Goal: Understand process/instructions: Learn how to perform a task or action

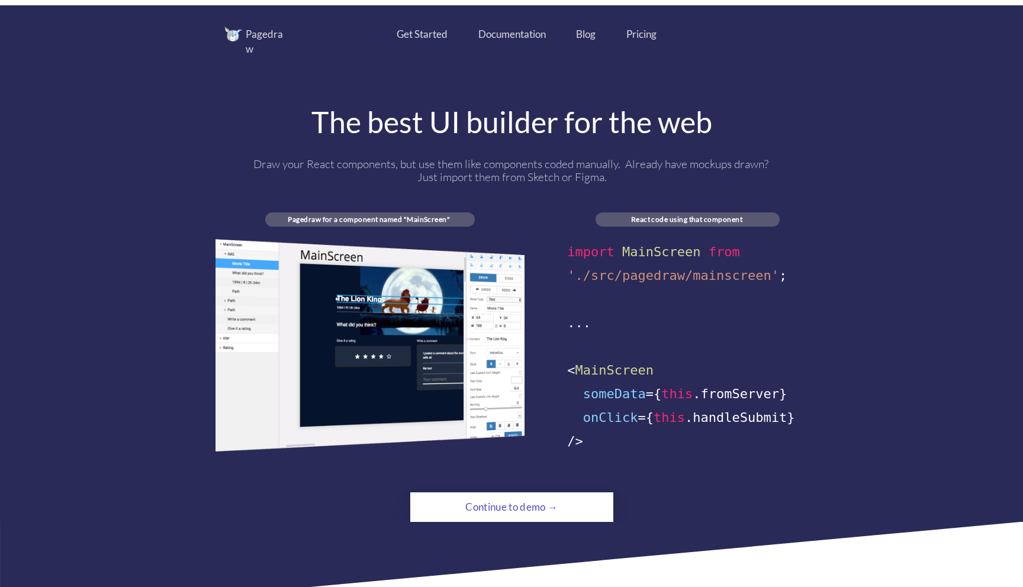
click at [470, 502] on div "Continue to demo →" at bounding box center [511, 507] width 138 height 24
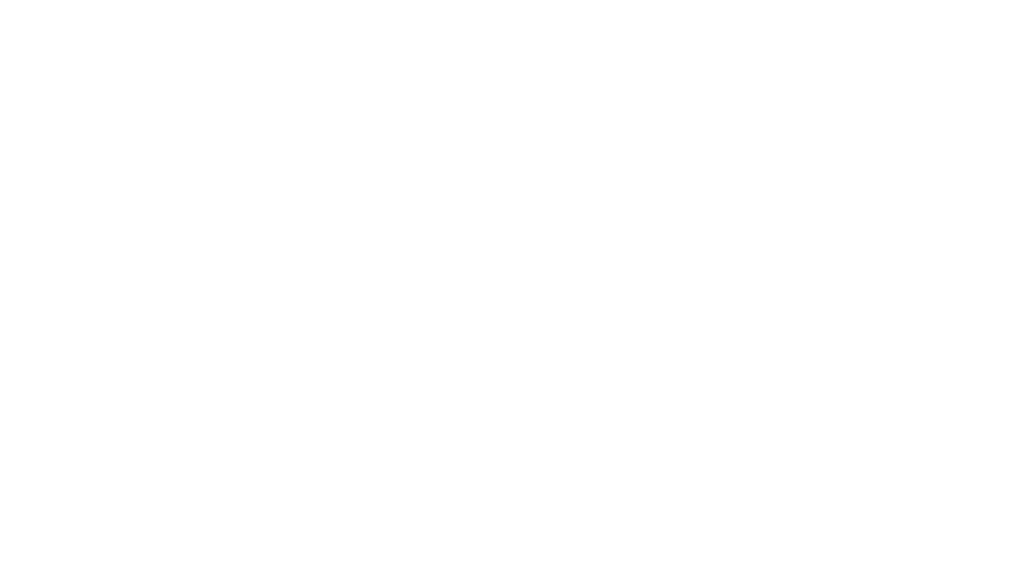
click at [470, 0] on html at bounding box center [511, 0] width 1023 height 0
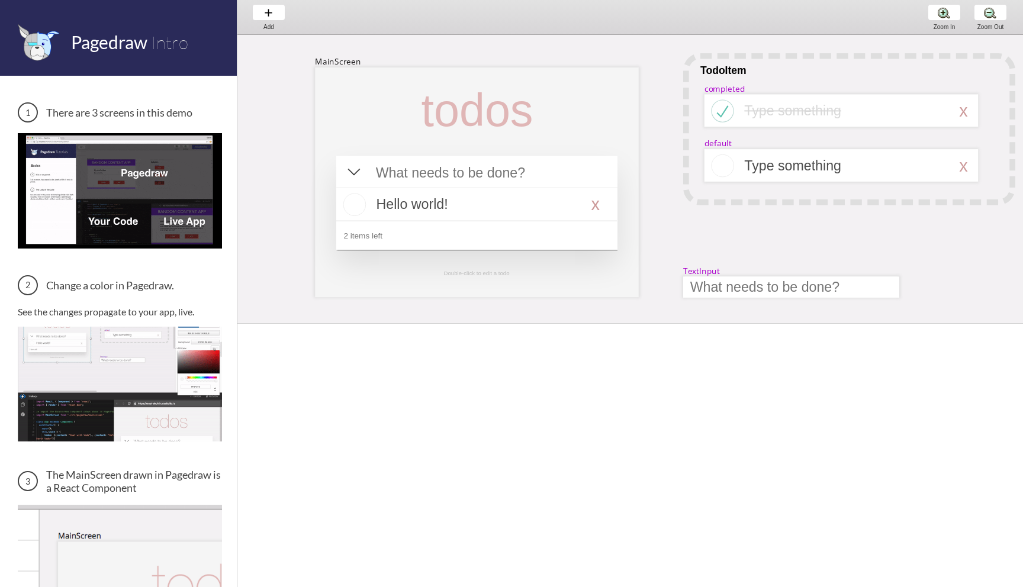
scroll to position [0, 38]
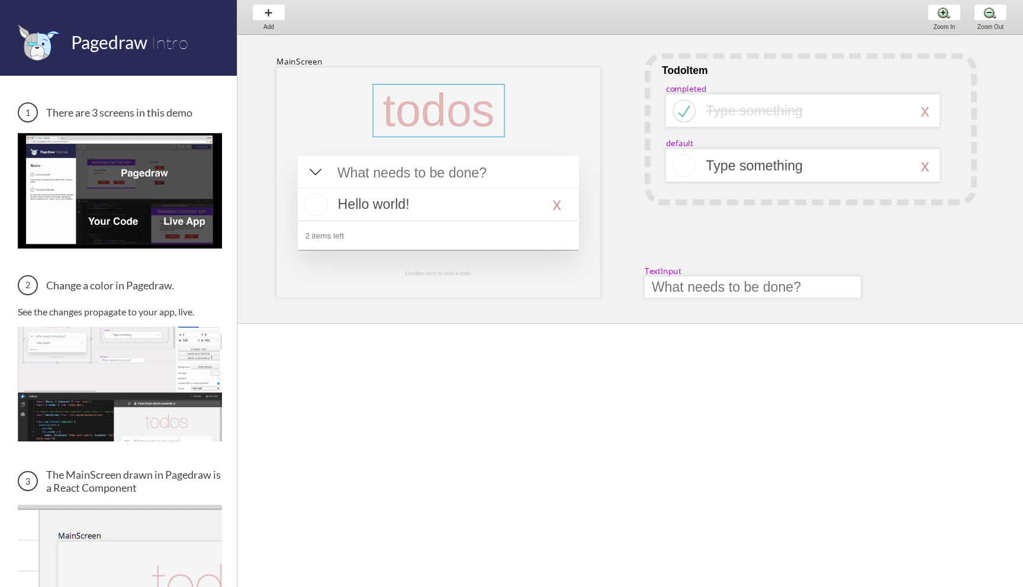
click at [398, 128] on div at bounding box center [438, 110] width 132 height 53
select select "3"
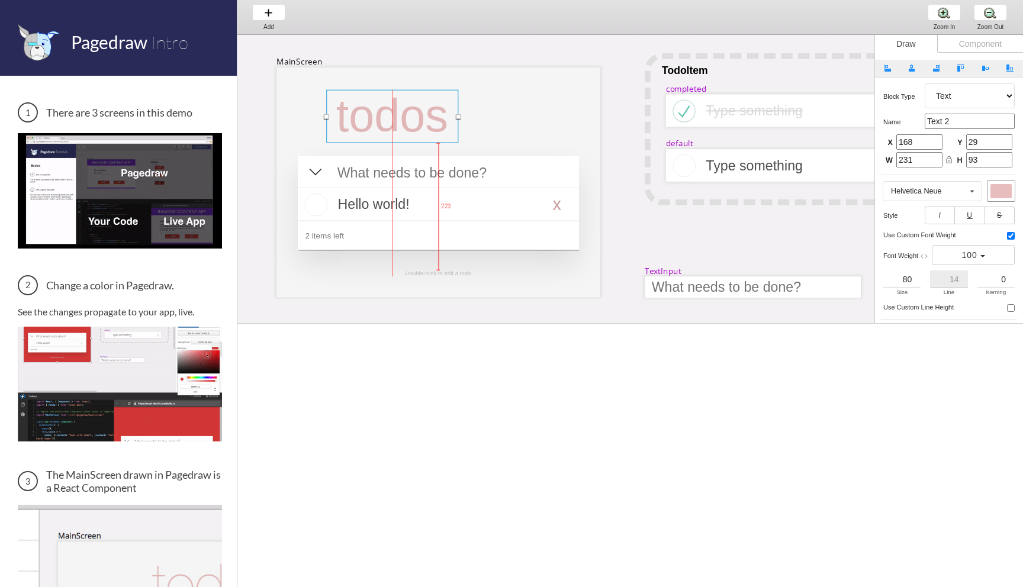
drag, startPoint x: 417, startPoint y: 114, endPoint x: 374, endPoint y: 119, distance: 43.5
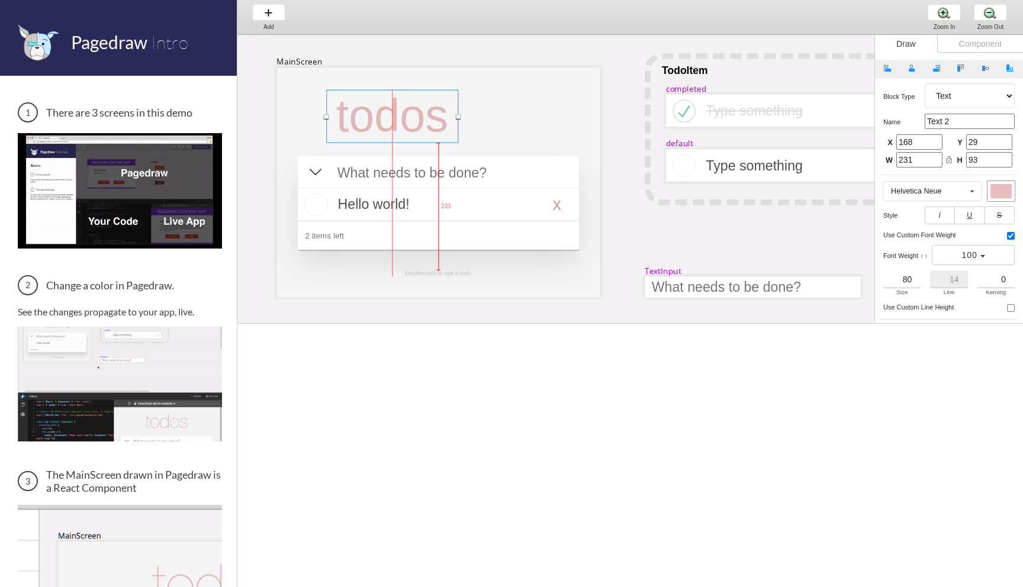
click at [374, 119] on div at bounding box center [392, 116] width 132 height 53
type input "92"
type input "38"
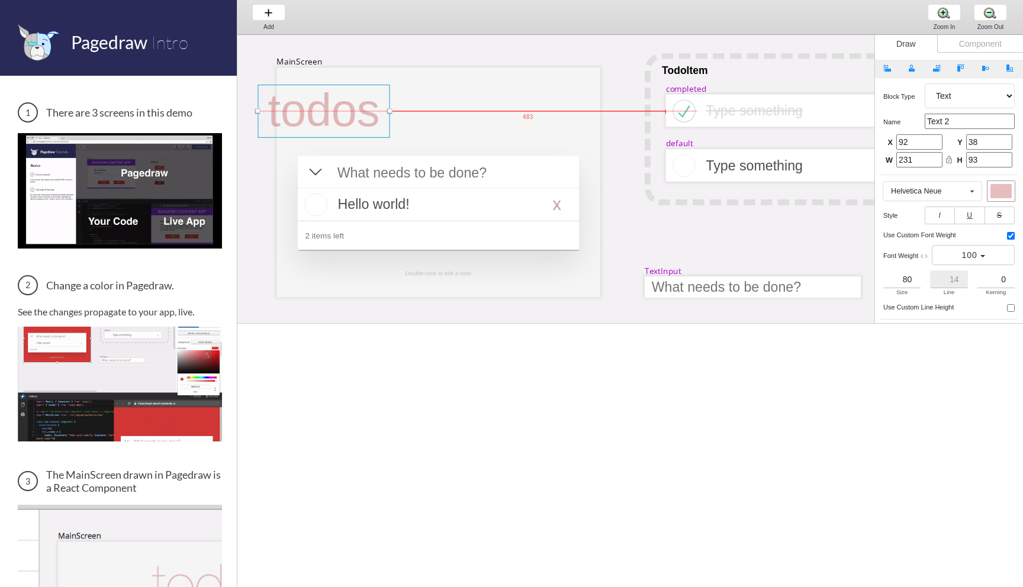
drag, startPoint x: 389, startPoint y: 120, endPoint x: 312, endPoint y: 115, distance: 76.5
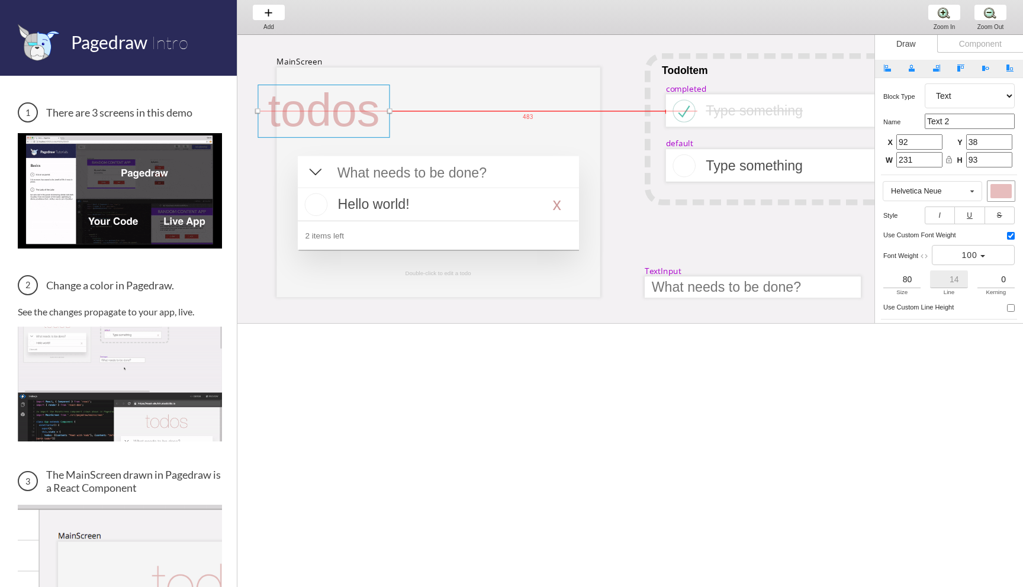
click at [312, 115] on div at bounding box center [323, 111] width 132 height 53
type input "0"
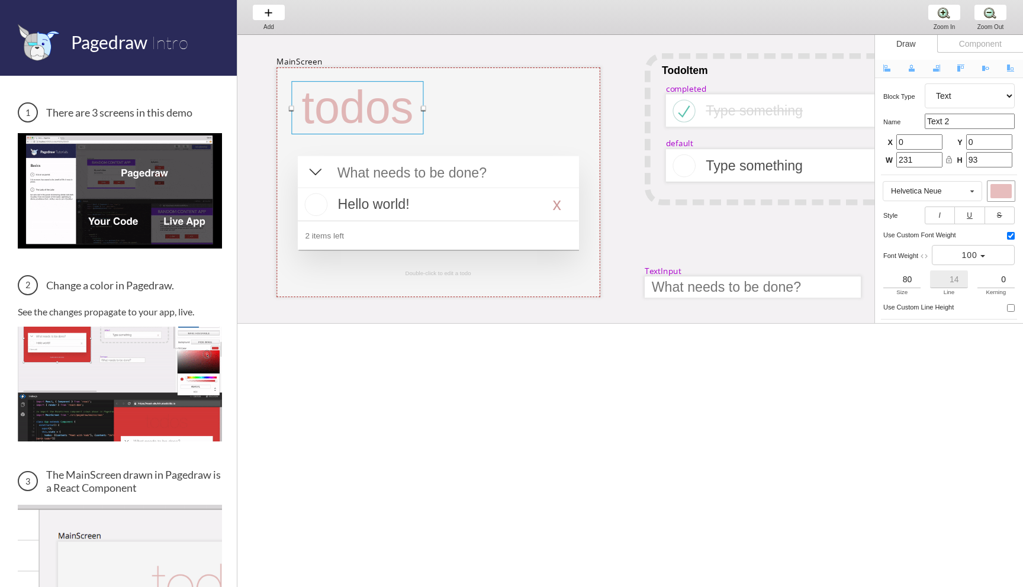
drag, startPoint x: 312, startPoint y: 115, endPoint x: 351, endPoint y: 111, distance: 38.6
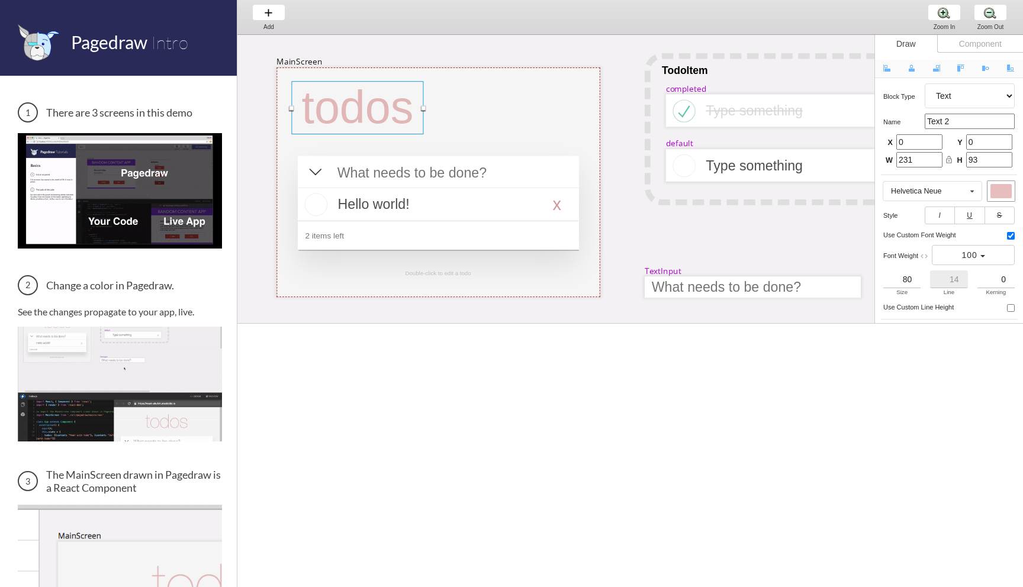
click at [351, 111] on div at bounding box center [357, 107] width 132 height 53
type input "26"
type input "24"
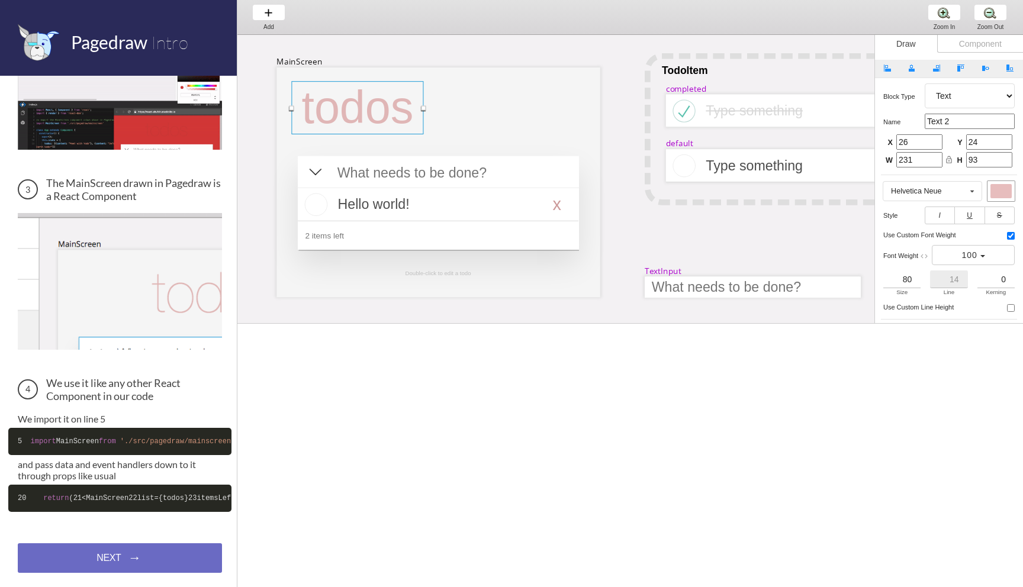
scroll to position [343, 0]
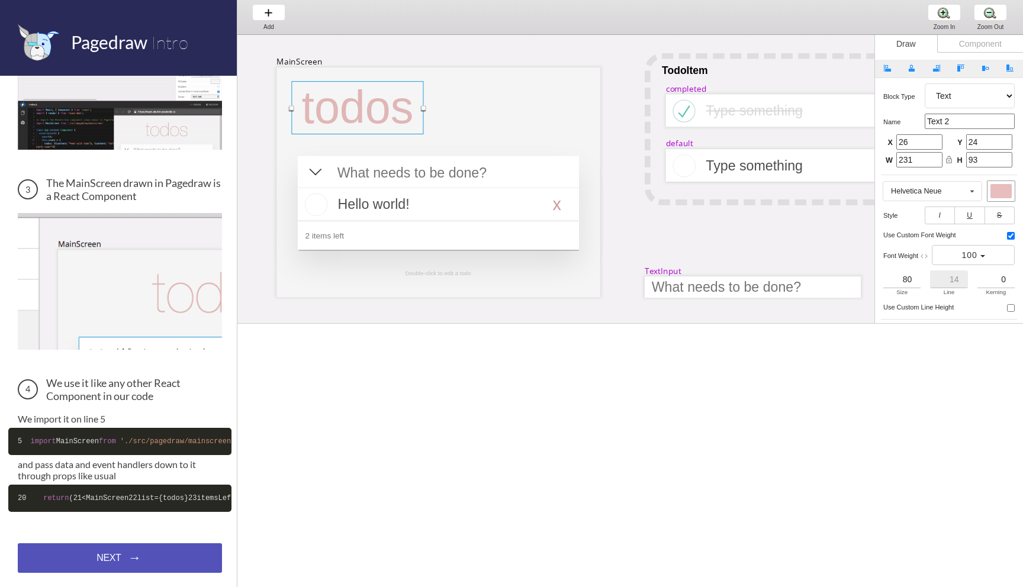
click at [85, 563] on div "NEXT → NEXT → NEXT →" at bounding box center [120, 558] width 204 height 30
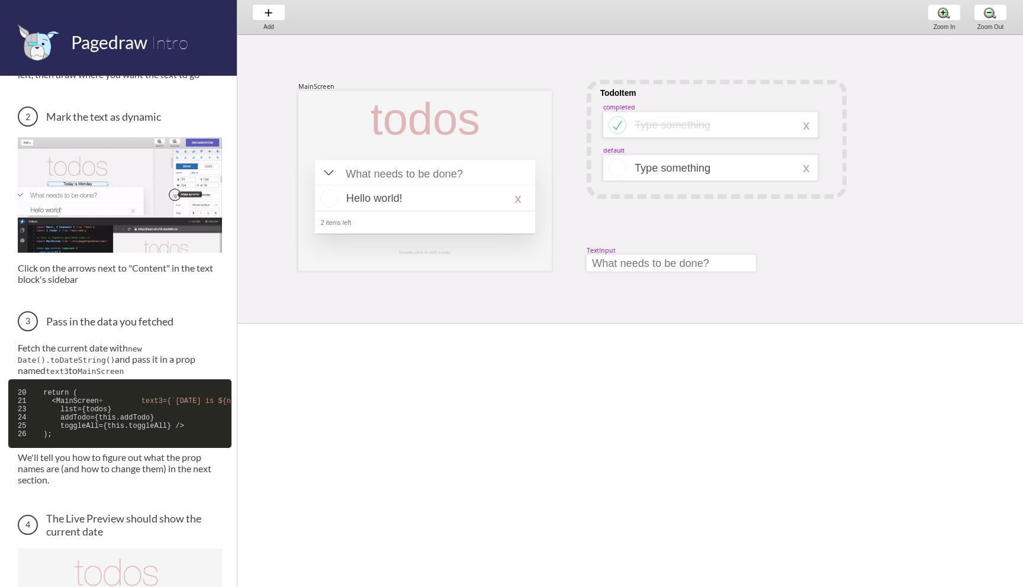
scroll to position [568, 0]
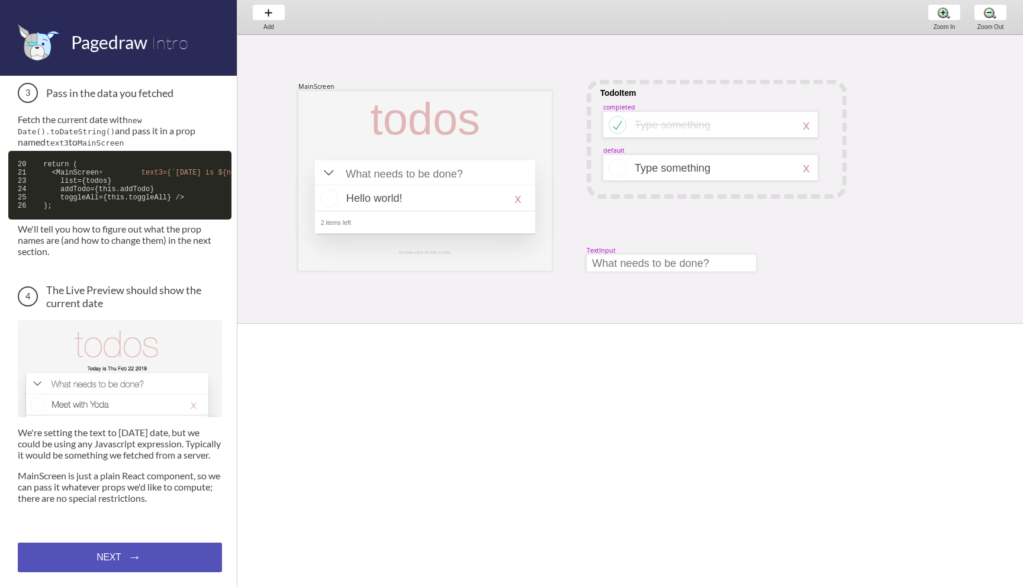
click at [110, 556] on div "NEXT → NEXT → NEXT →" at bounding box center [120, 558] width 204 height 30
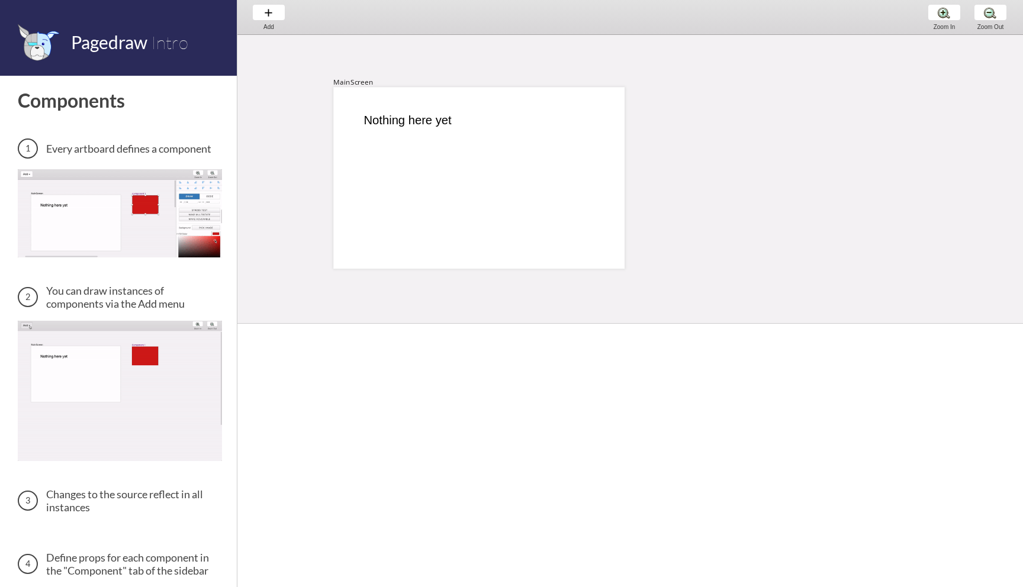
scroll to position [2, 0]
drag, startPoint x: 424, startPoint y: 124, endPoint x: 460, endPoint y: 124, distance: 36.1
click at [460, 124] on div at bounding box center [481, 118] width 235 height 14
select select "3"
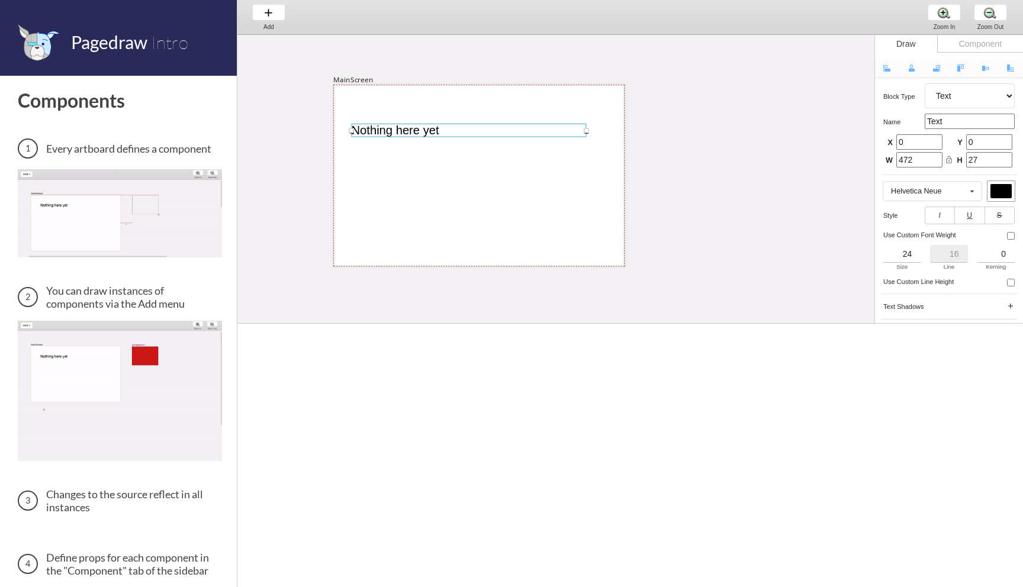
drag, startPoint x: 446, startPoint y: 124, endPoint x: 398, endPoint y: 136, distance: 49.5
click at [398, 136] on div at bounding box center [469, 131] width 235 height 14
type input "36"
type input "78"
click at [391, 124] on div at bounding box center [469, 131] width 235 height 14
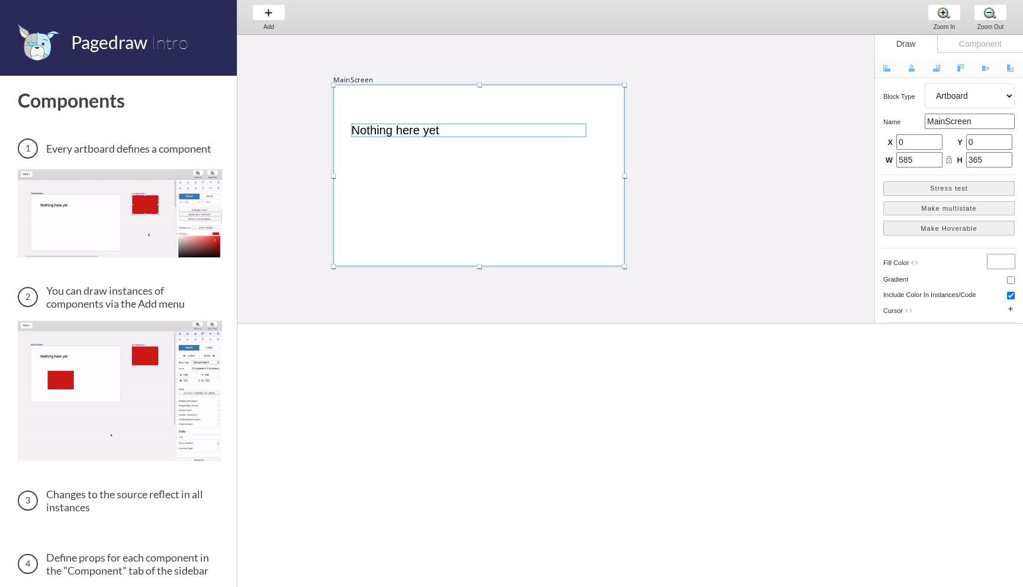
click at [386, 131] on div at bounding box center [469, 131] width 235 height 14
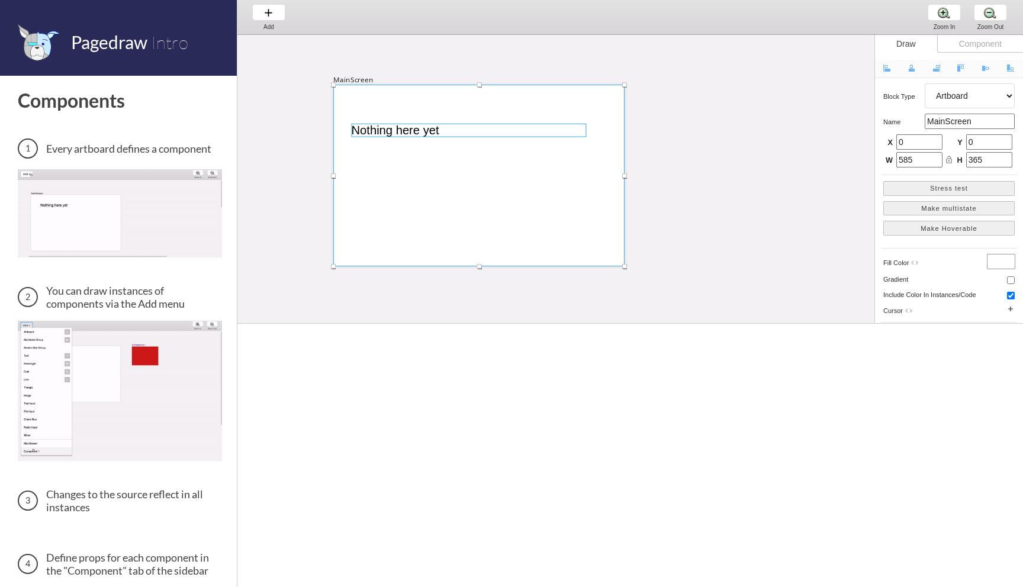
select select "3"
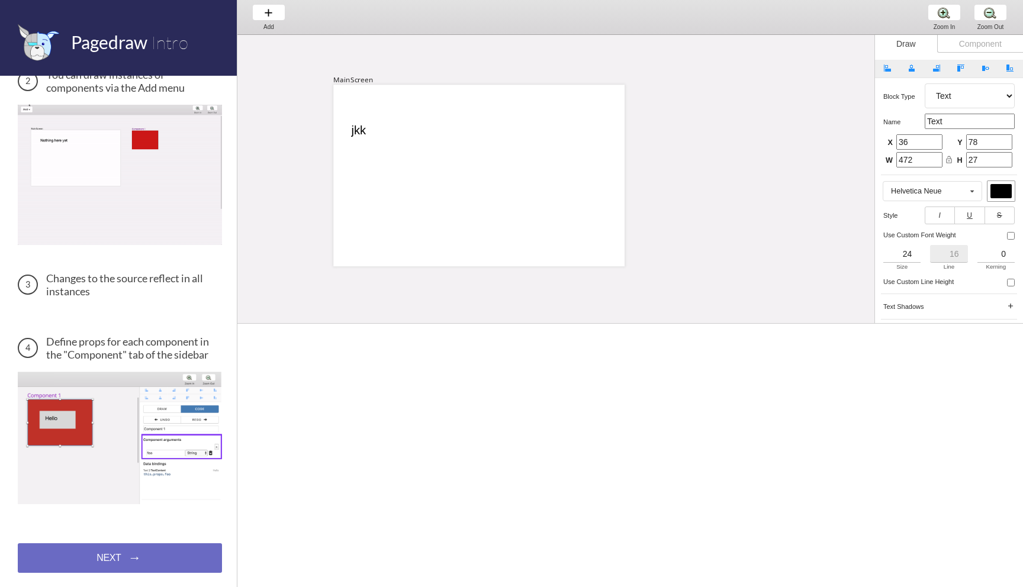
scroll to position [356, 0]
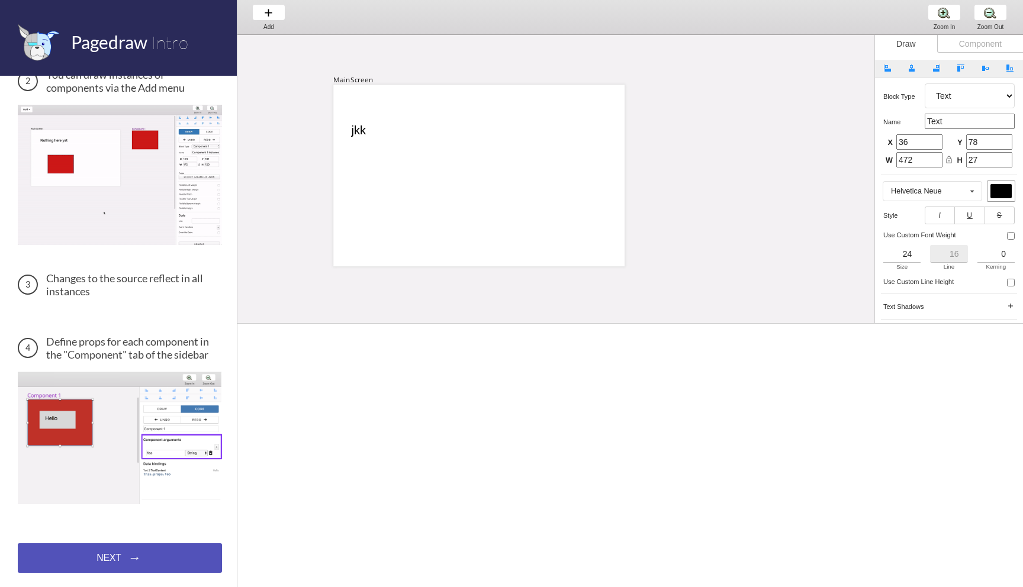
click at [117, 563] on div "NEXT → NEXT → NEXT →" at bounding box center [120, 558] width 204 height 30
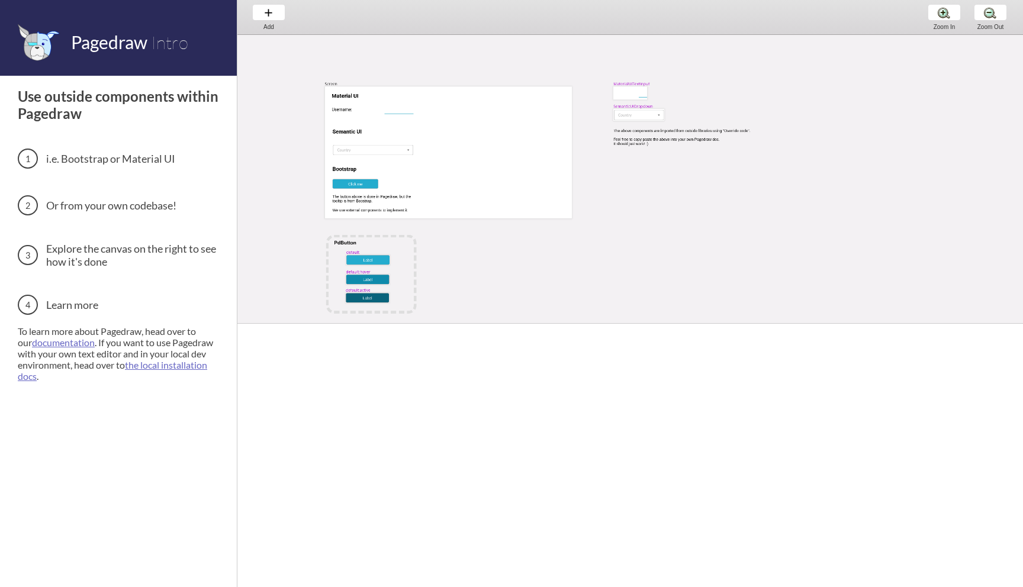
scroll to position [24, 0]
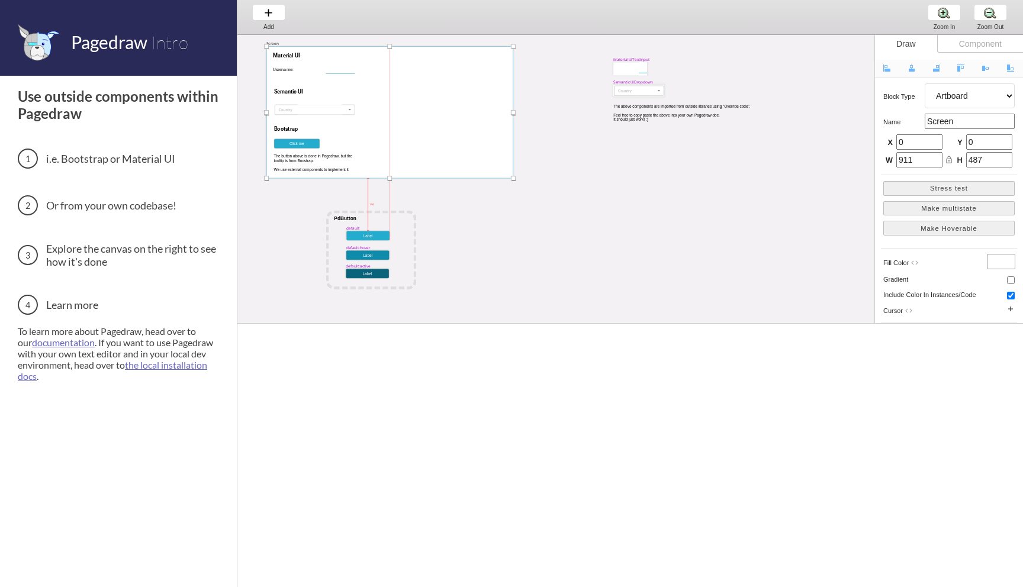
drag, startPoint x: 457, startPoint y: 101, endPoint x: 398, endPoint y: 85, distance: 60.7
click at [398, 85] on div at bounding box center [389, 112] width 247 height 132
click at [265, 12] on div "Add Add Add" at bounding box center [268, 17] width 45 height 34
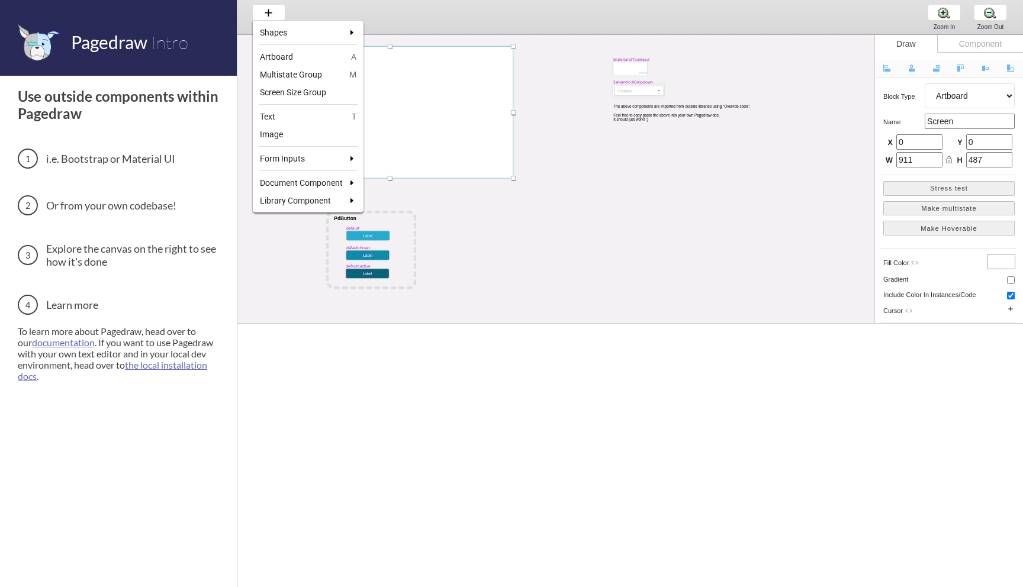
click at [373, 52] on div at bounding box center [511, 293] width 1023 height 587
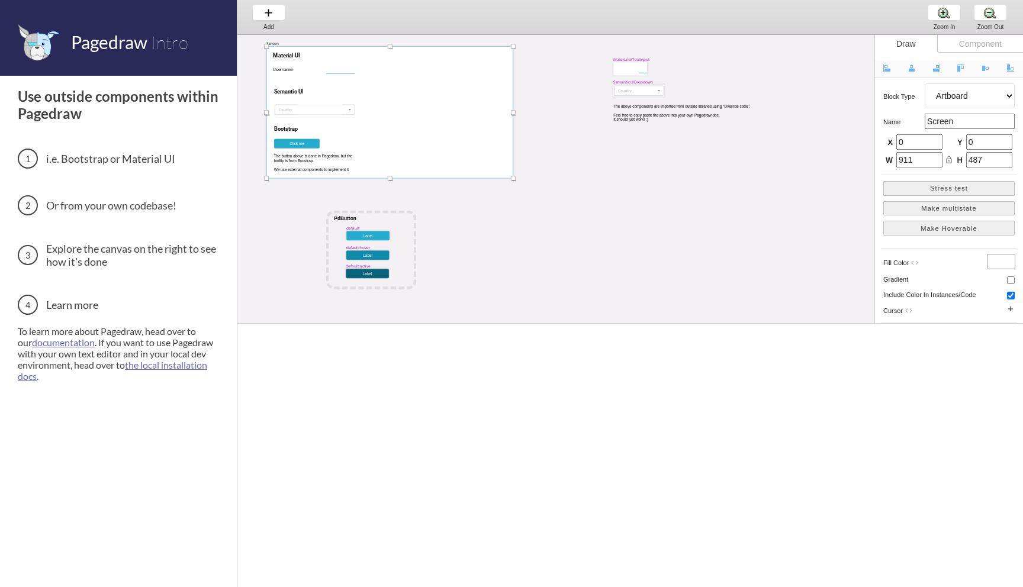
click at [385, 79] on div at bounding box center [389, 112] width 247 height 132
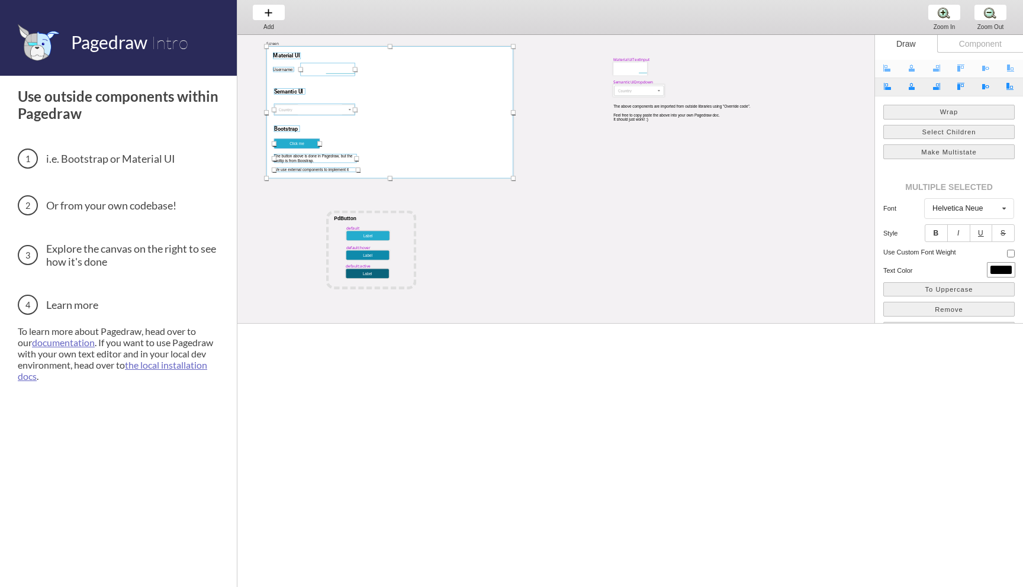
click at [385, 79] on div at bounding box center [389, 112] width 247 height 132
click at [317, 69] on div at bounding box center [328, 69] width 54 height 13
select select "14"
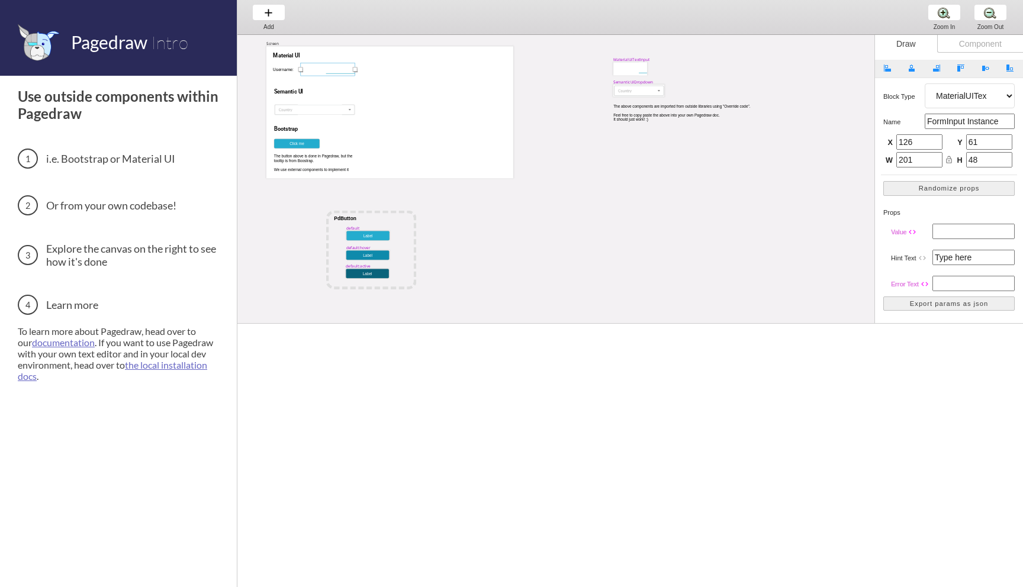
click at [317, 69] on div at bounding box center [328, 69] width 54 height 13
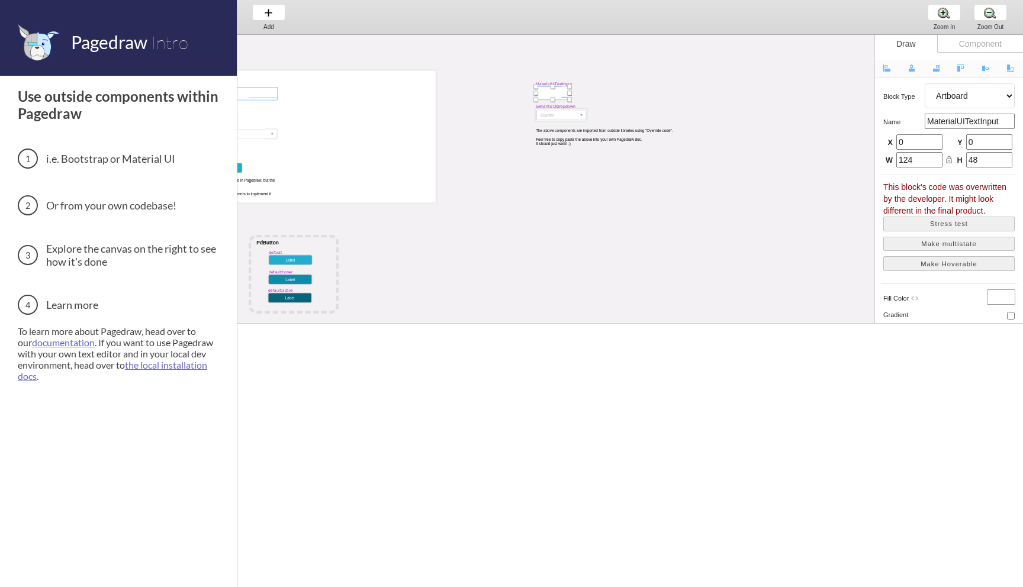
click at [317, 69] on div "MaterialUITextInput Screen Username: Material UI Semantic UI Bootstrap Click me…" at bounding box center [656, 308] width 992 height 547
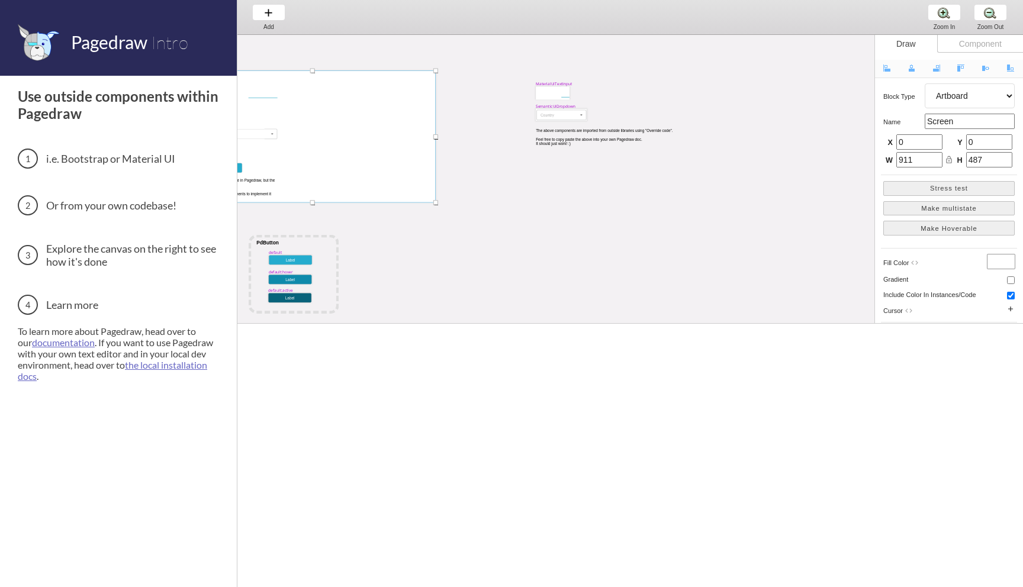
click at [289, 87] on div at bounding box center [312, 136] width 247 height 132
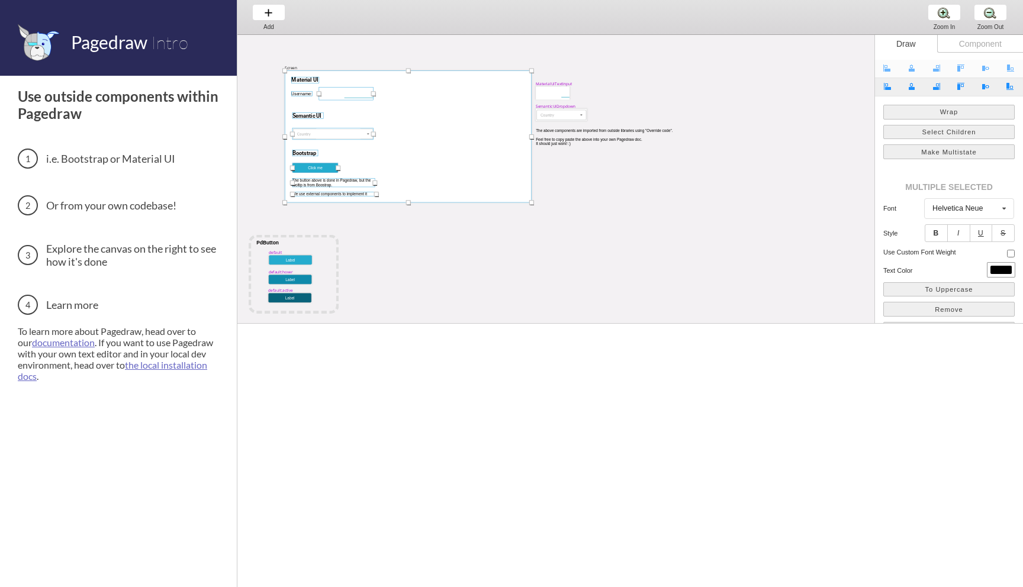
drag, startPoint x: 318, startPoint y: 89, endPoint x: 420, endPoint y: 89, distance: 102.4
click at [420, 89] on div at bounding box center [408, 136] width 247 height 132
click at [344, 86] on div at bounding box center [414, 136] width 247 height 132
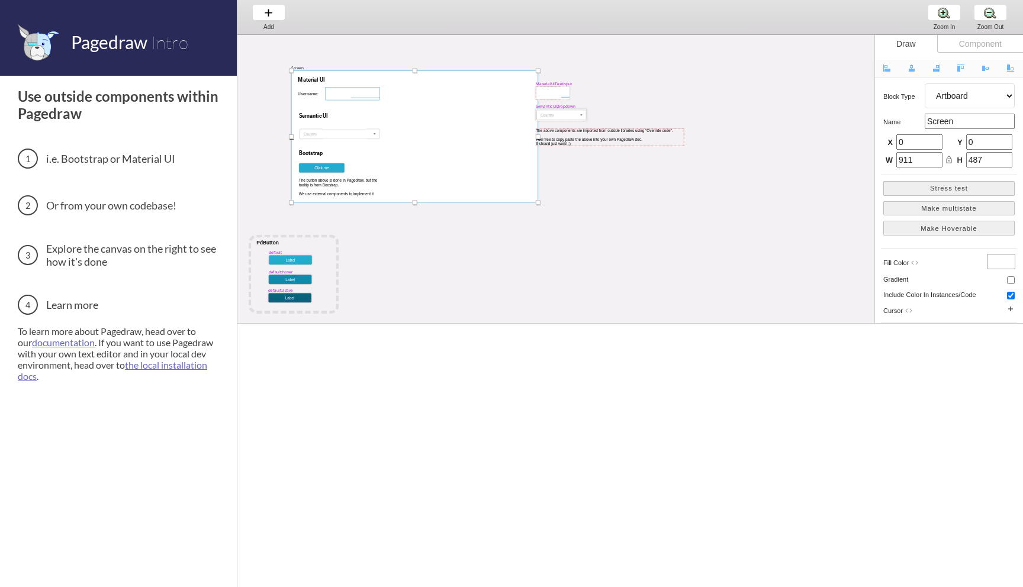
click at [331, 94] on div at bounding box center [353, 93] width 54 height 13
select select "14"
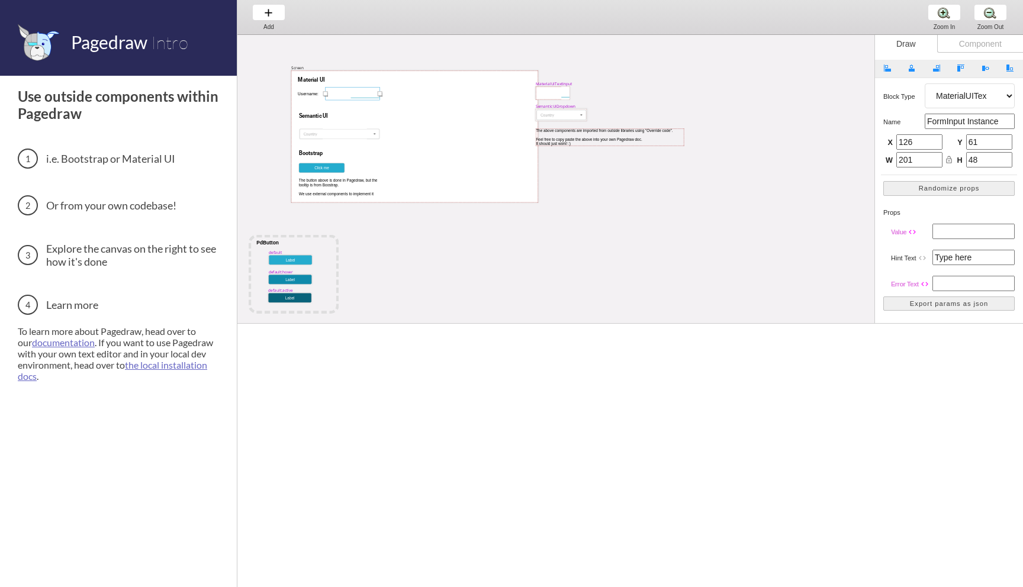
click at [331, 94] on div at bounding box center [353, 93] width 54 height 13
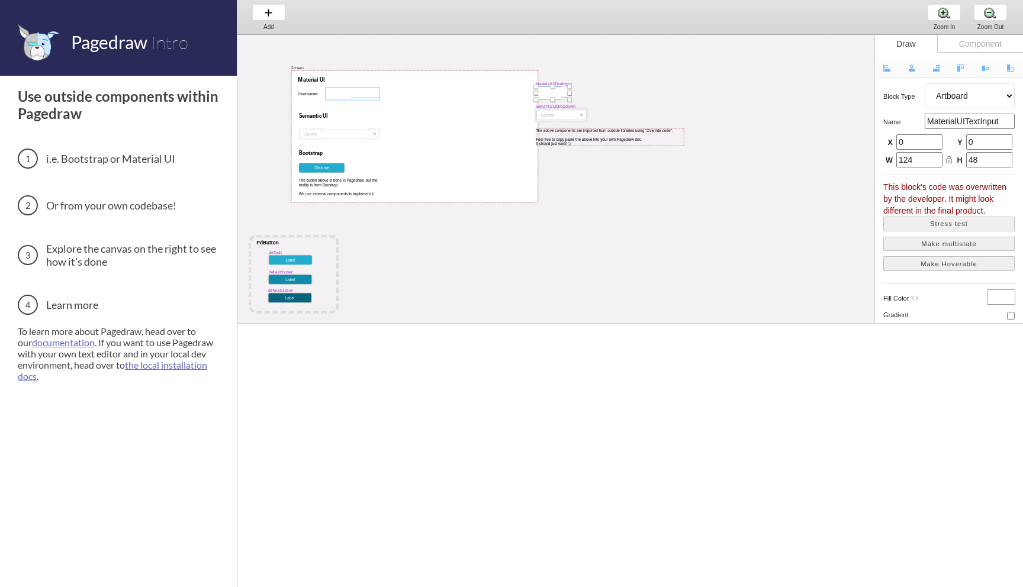
click at [331, 94] on div at bounding box center [353, 93] width 54 height 13
select select "14"
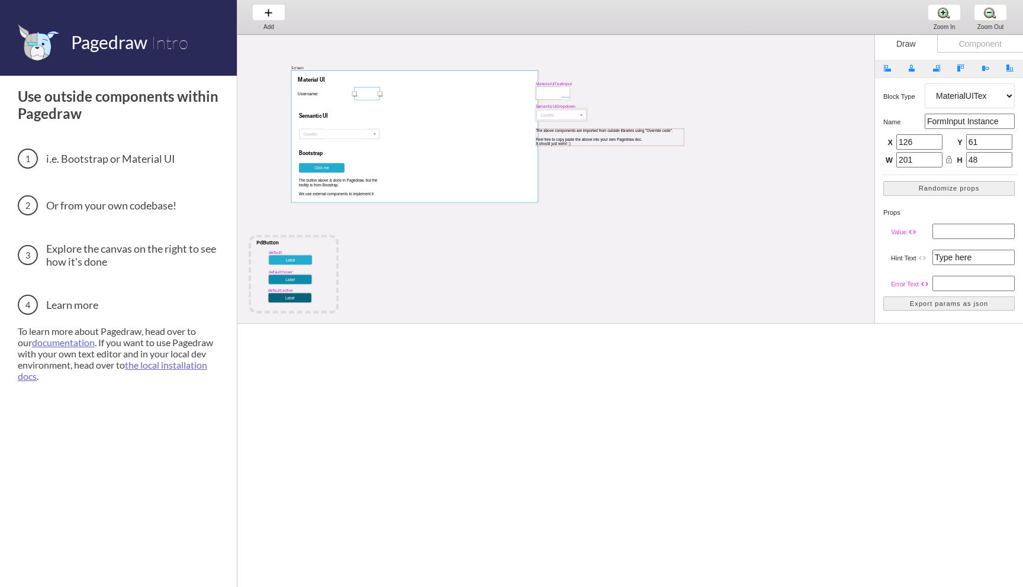
drag, startPoint x: 326, startPoint y: 94, endPoint x: 360, endPoint y: 85, distance: 35.5
click at [360, 85] on div "MaterialUITextInput Screen Username: Material UI Semantic UI Bootstrap Click me…" at bounding box center [656, 308] width 992 height 547
type input "233"
type input "94"
drag, startPoint x: 363, startPoint y: 94, endPoint x: 333, endPoint y: 94, distance: 29.6
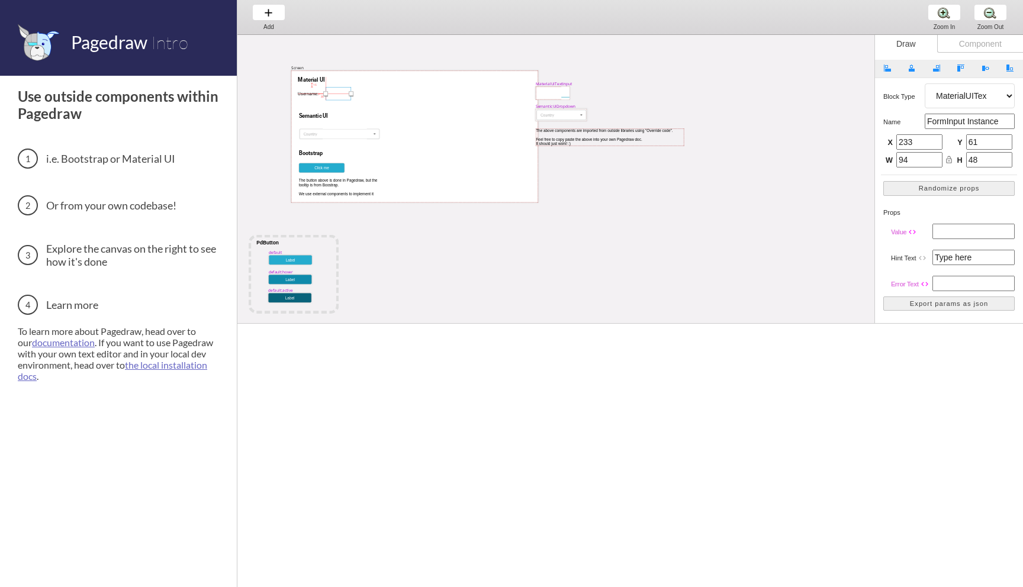
type input "127"
click at [483, 172] on div at bounding box center [414, 136] width 247 height 132
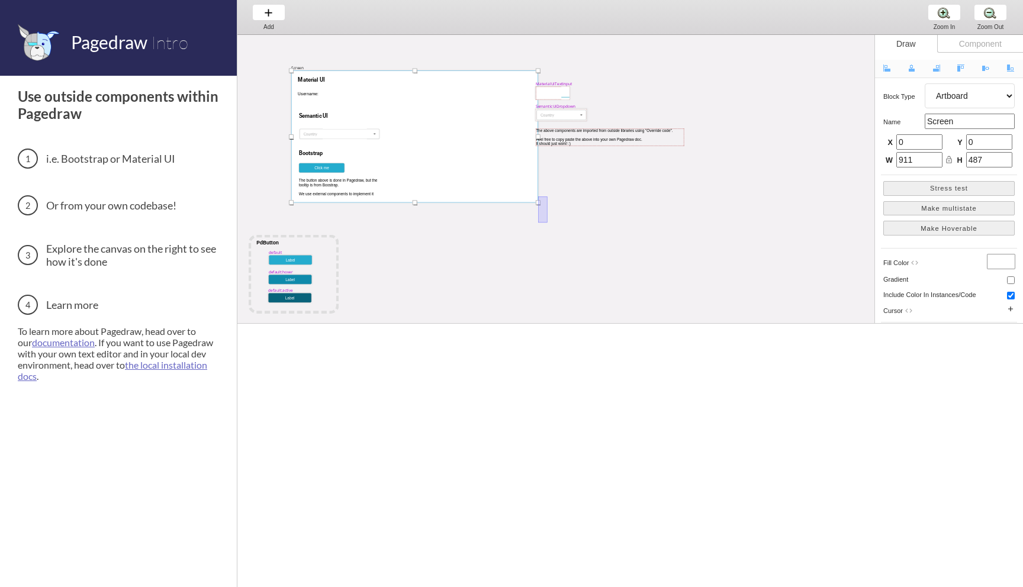
drag, startPoint x: 538, startPoint y: 196, endPoint x: 544, endPoint y: 213, distance: 17.6
click at [544, 214] on div "MaterialUITextInput Screen Username: Material UI Semantic UI Bootstrap Click me…" at bounding box center [656, 308] width 992 height 547
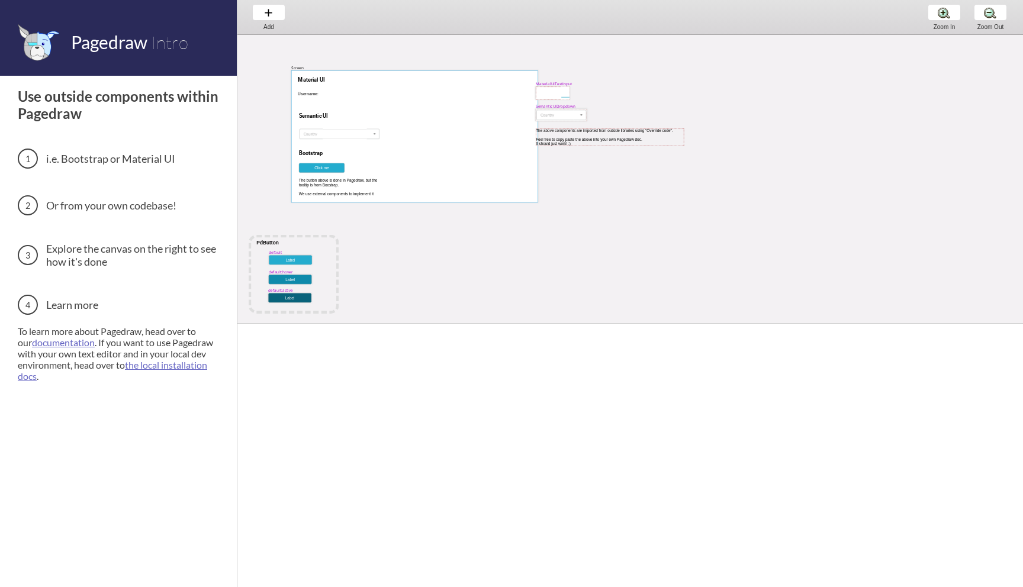
click at [519, 185] on div at bounding box center [414, 136] width 247 height 132
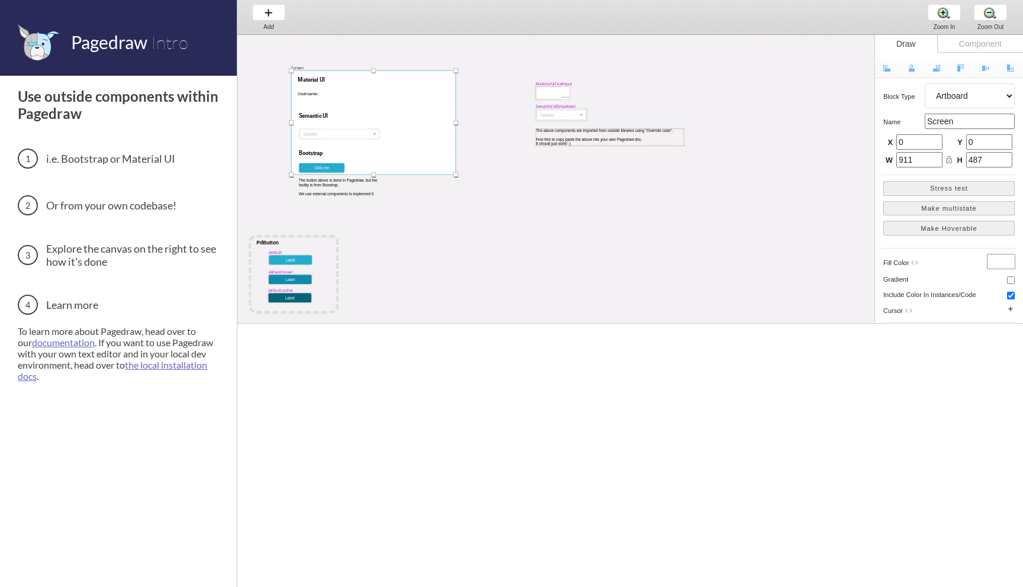
drag, startPoint x: 536, startPoint y: 201, endPoint x: 476, endPoint y: 182, distance: 63.4
click at [458, 177] on div at bounding box center [455, 174] width 5 height 5
type input "692"
type input "428"
drag, startPoint x: 552, startPoint y: 109, endPoint x: 426, endPoint y: 144, distance: 131.5
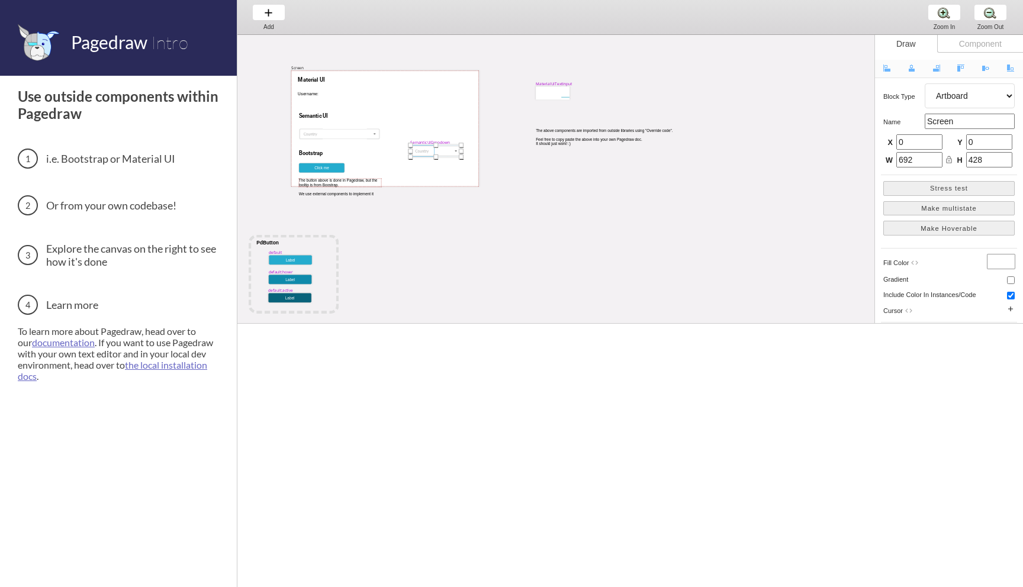
click at [426, 145] on div at bounding box center [422, 151] width 24 height 12
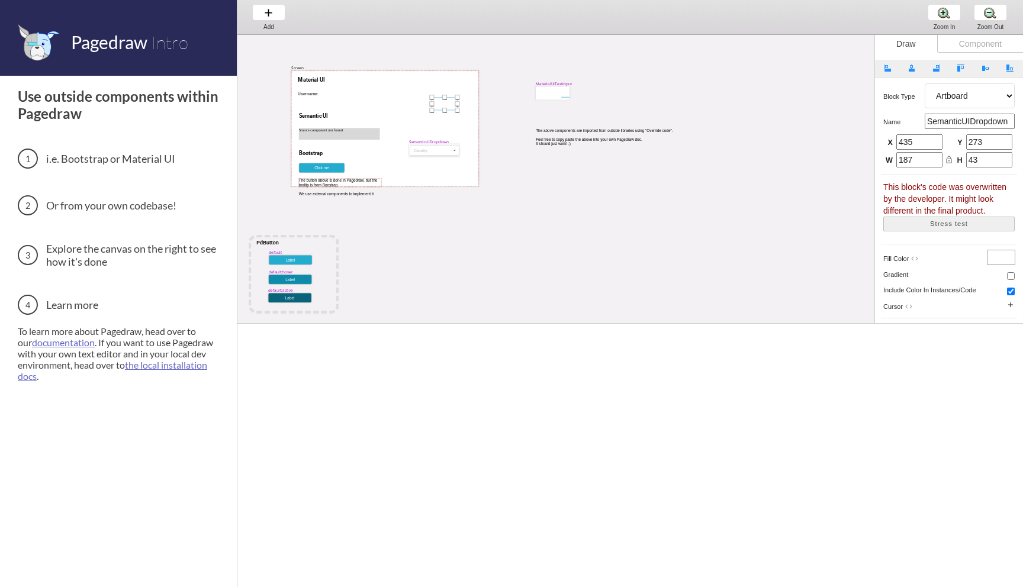
drag, startPoint x: 544, startPoint y: 89, endPoint x: 440, endPoint y: 99, distance: 104.7
click at [440, 99] on div at bounding box center [443, 103] width 25 height 13
select select "8"
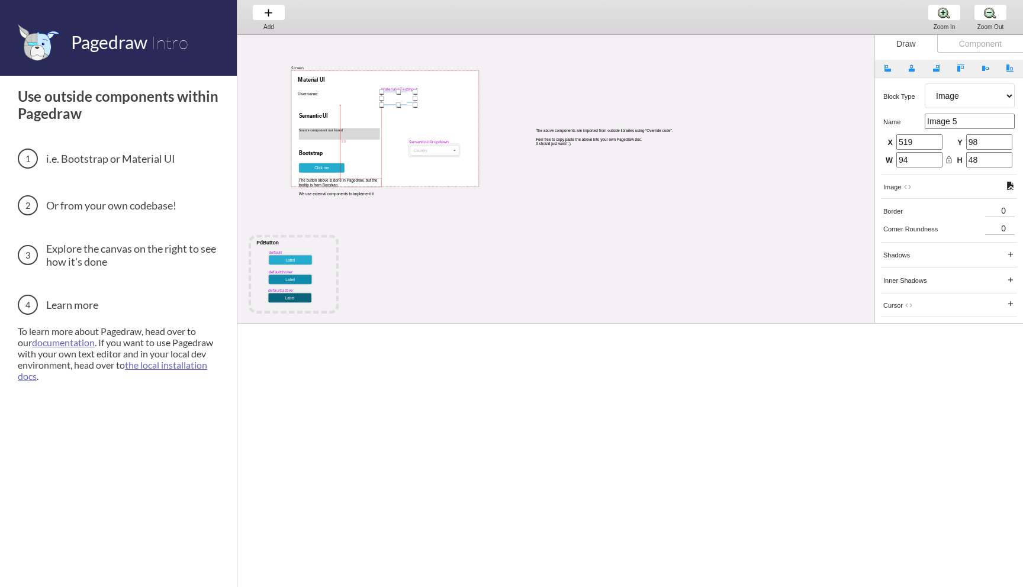
drag, startPoint x: 549, startPoint y: 95, endPoint x: 394, endPoint y: 99, distance: 155.7
click at [394, 99] on div at bounding box center [398, 98] width 34 height 13
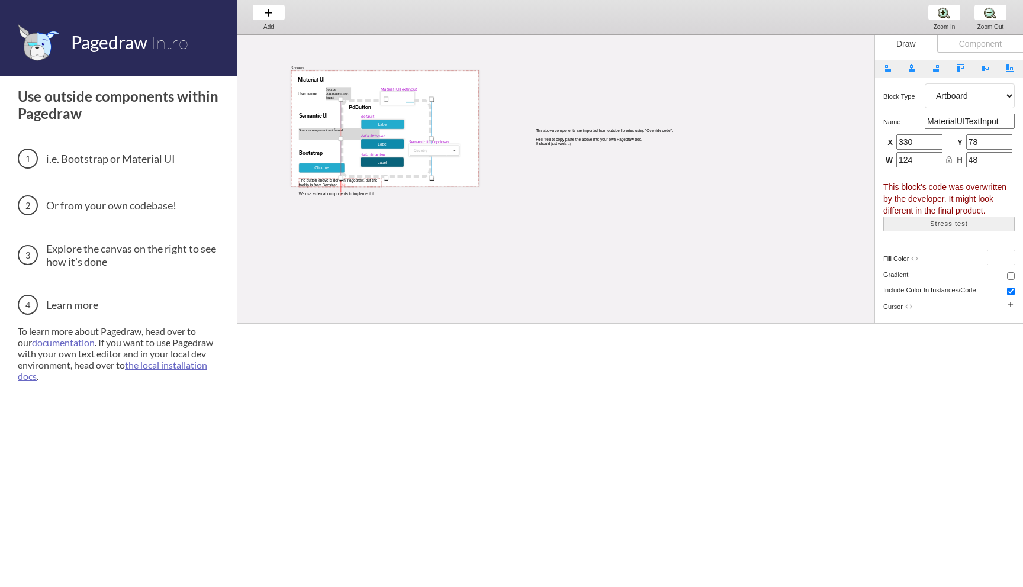
drag, startPoint x: 329, startPoint y: 265, endPoint x: 421, endPoint y: 129, distance: 164.0
click at [421, 129] on div at bounding box center [386, 138] width 91 height 79
select select "1"
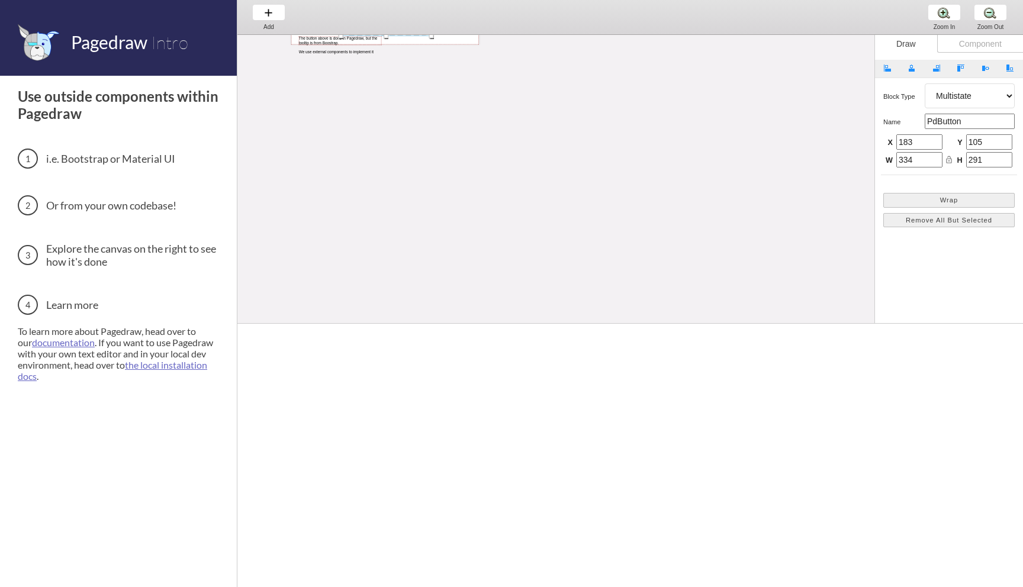
scroll to position [149, 78]
